Goal: Task Accomplishment & Management: Manage account settings

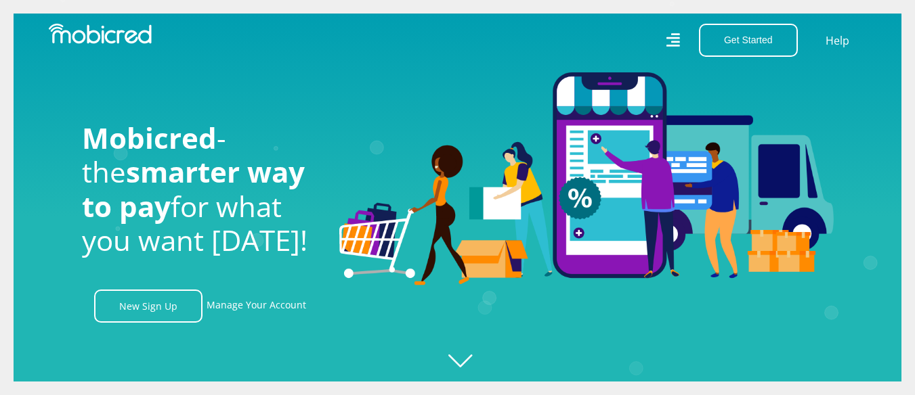
scroll to position [0, 3088]
click at [465, 364] on icon "Created with Raphaël 2.3.0" at bounding box center [471, 197] width 915 height 395
click at [257, 313] on link "Manage Your Account" at bounding box center [257, 306] width 100 height 33
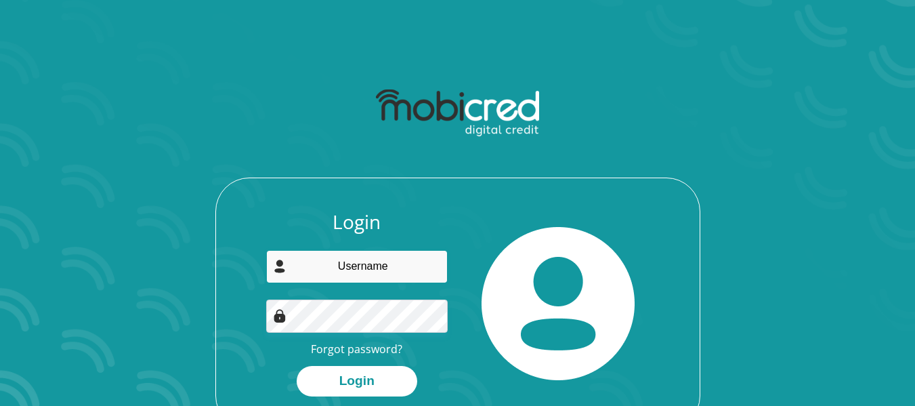
type input "marnagouss@gmail.com"
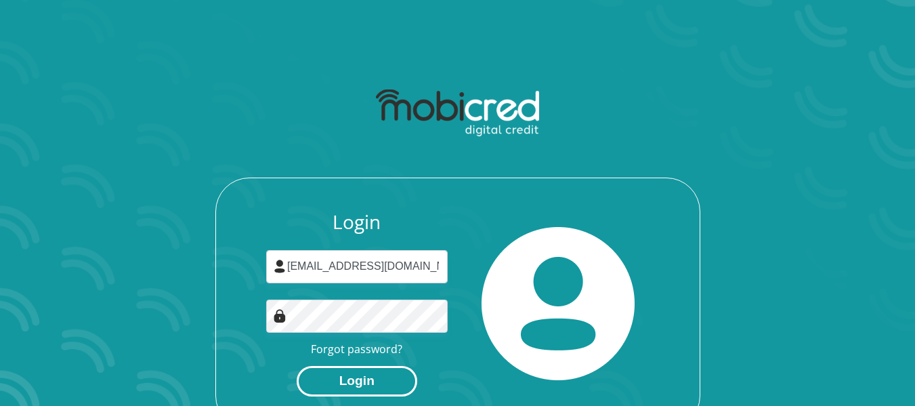
click at [346, 381] on button "Login" at bounding box center [357, 381] width 121 height 30
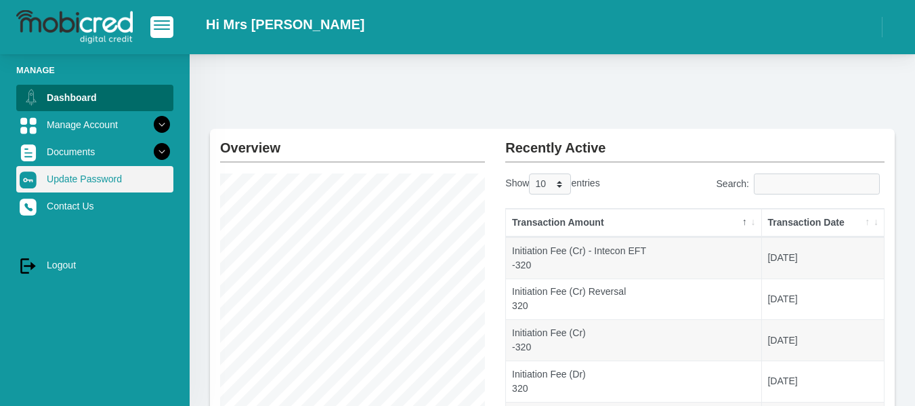
click at [110, 183] on link "Update Password" at bounding box center [94, 179] width 157 height 26
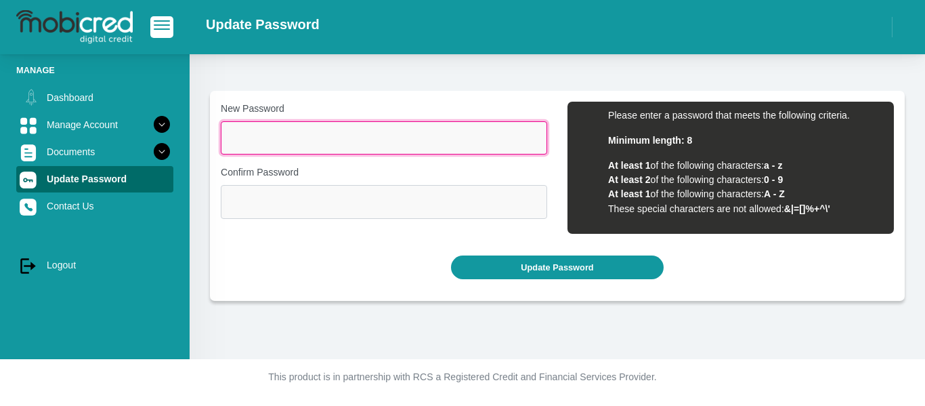
click at [291, 141] on input "New Password" at bounding box center [384, 137] width 326 height 33
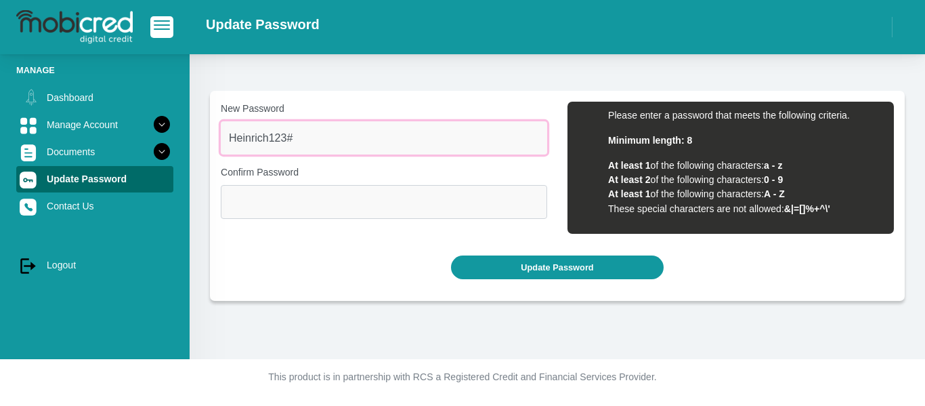
type input "Heinrich123#"
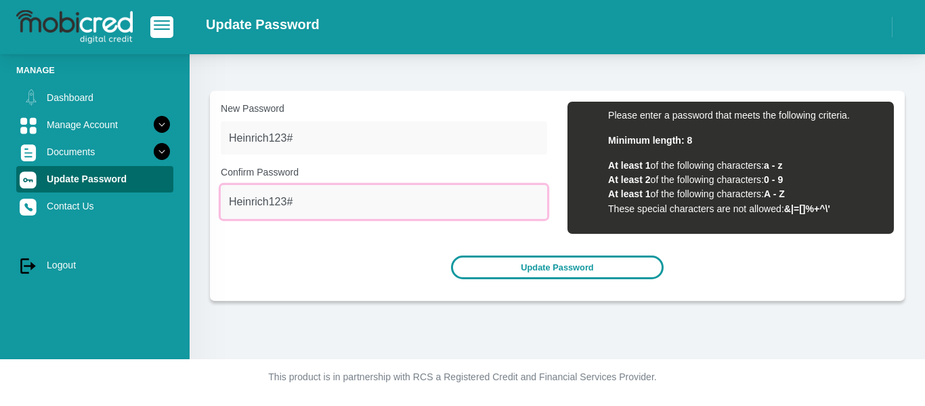
type input "Heinrich123#"
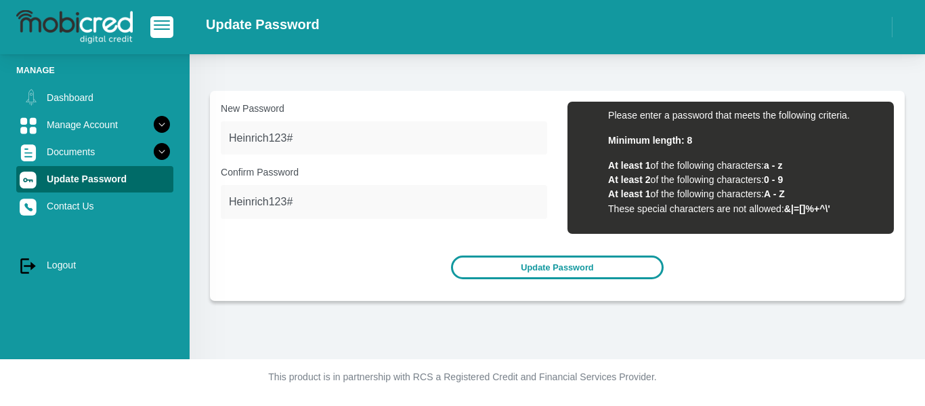
click at [556, 270] on button "Update Password" at bounding box center [557, 267] width 212 height 24
